Goal: Transaction & Acquisition: Purchase product/service

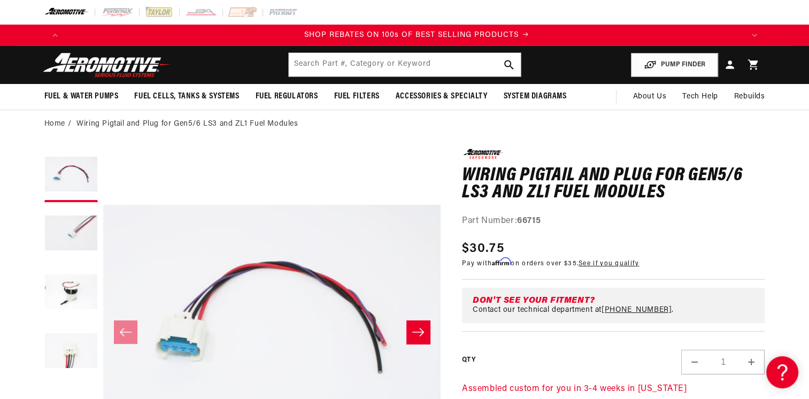
scroll to position [0, 1355]
click at [363, 68] on input "text" at bounding box center [405, 65] width 232 height 24
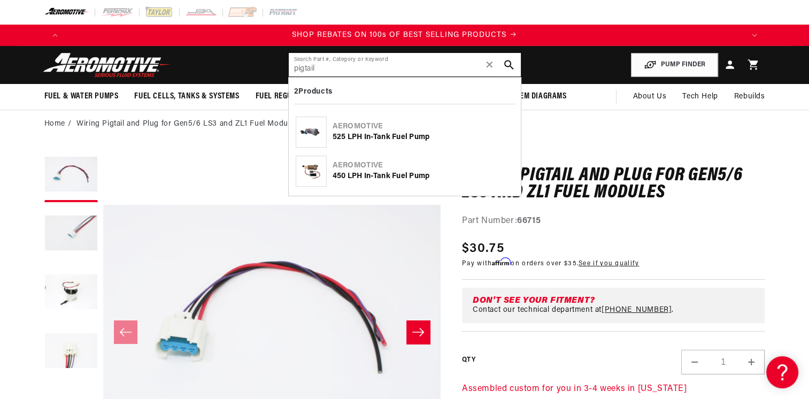
type input "pigtail"
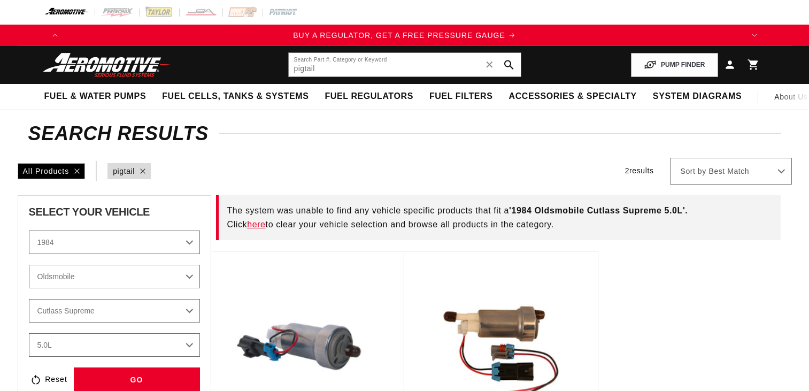
select select "1984"
select select "Oldsmobile"
select select "5.0L"
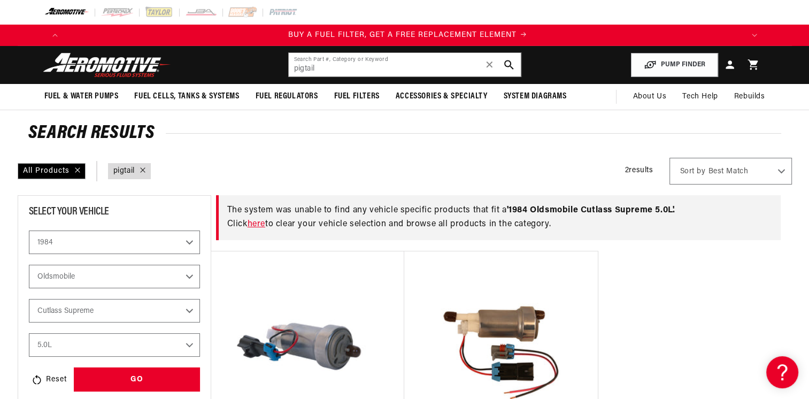
scroll to position [0, 678]
click at [260, 225] on link "here" at bounding box center [256, 224] width 18 height 9
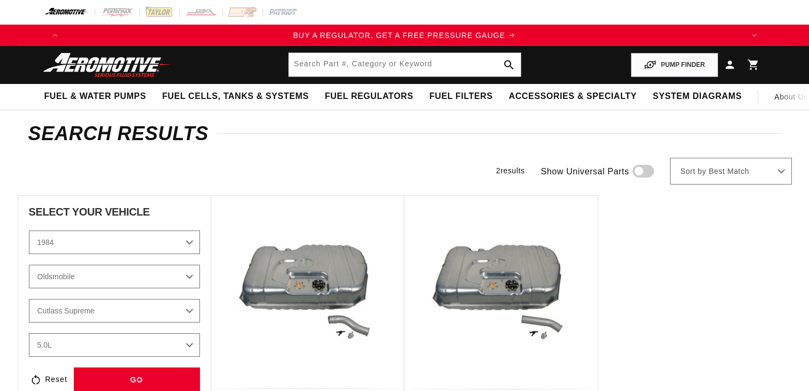
select select "1984"
select select "Oldsmobile"
select select "5.0L"
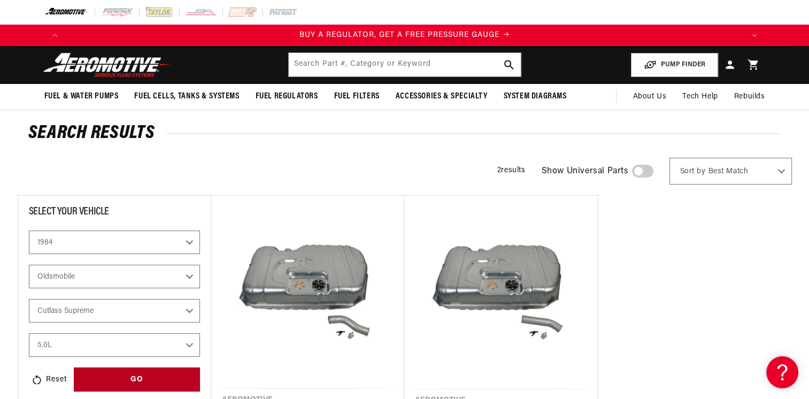
scroll to position [107, 0]
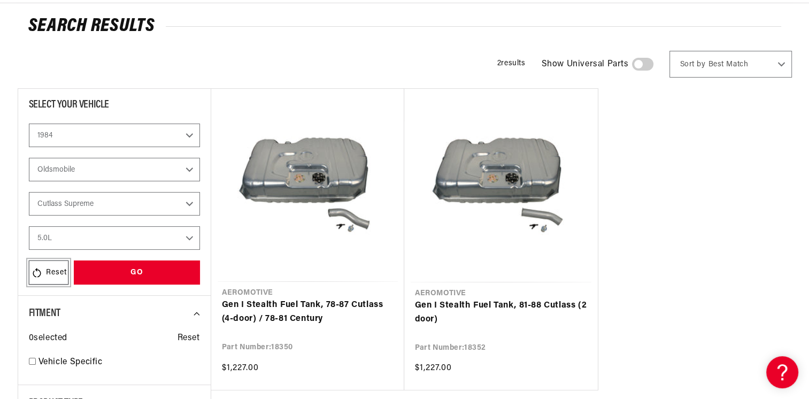
click at [41, 272] on div "Reset" at bounding box center [49, 272] width 40 height 24
select select "Year"
select select "Make"
select select "Model"
select select "Engine"
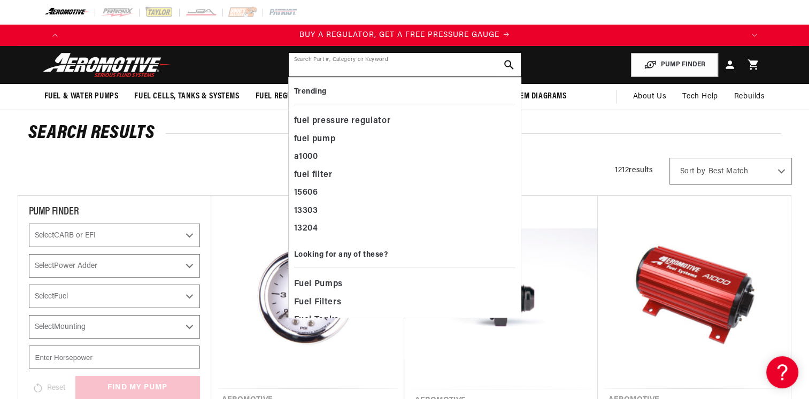
click at [443, 65] on input "text" at bounding box center [405, 65] width 232 height 24
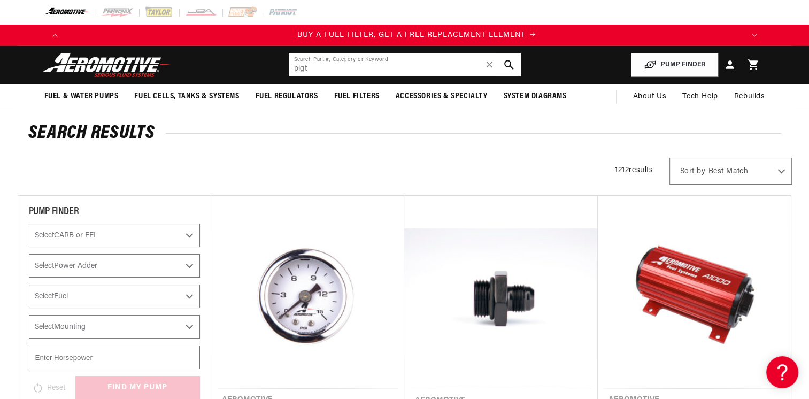
scroll to position [0, 678]
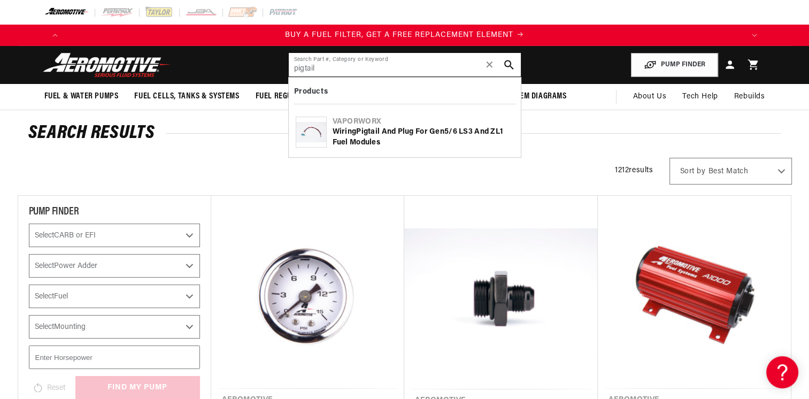
type input "pigtail"
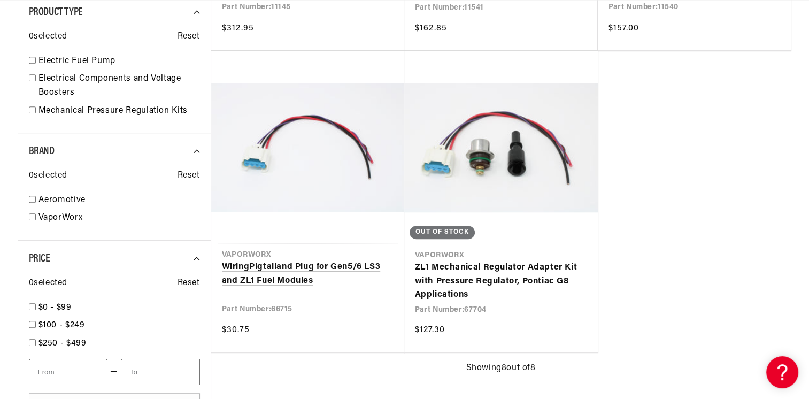
scroll to position [0, 2033]
click at [271, 277] on link "Wiring Pigtail and Plug for Gen5/6 LS3 and ZL1 Fuel Modules" at bounding box center [308, 273] width 172 height 27
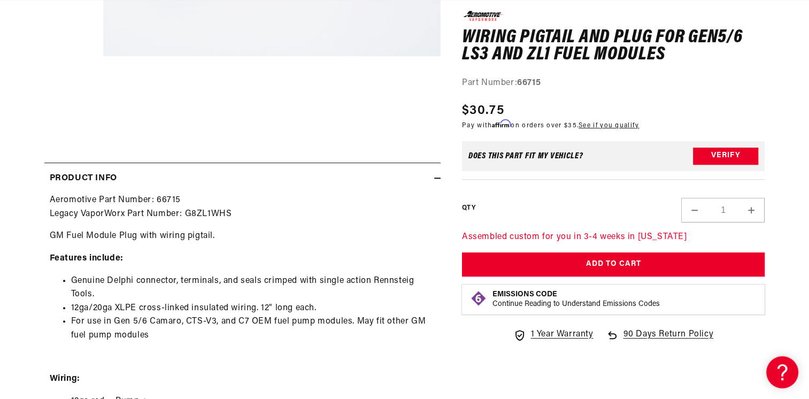
scroll to position [0, 1355]
